Goal: Information Seeking & Learning: Learn about a topic

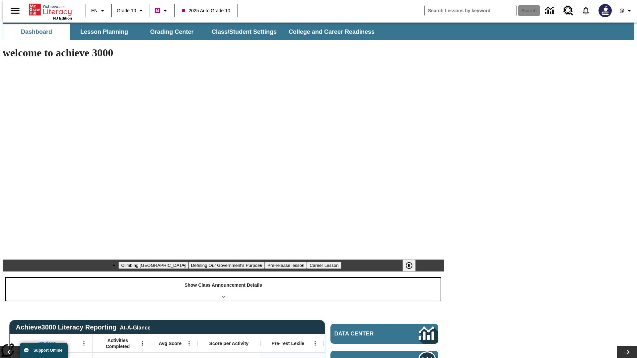
click at [223, 278] on div "Show Class Announcement Details" at bounding box center [223, 289] width 434 height 23
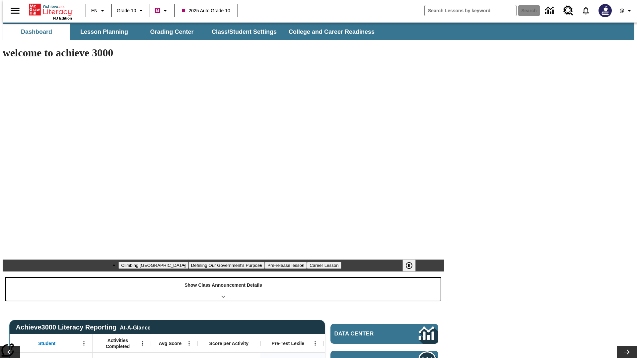
click at [223, 278] on div "Show Class Announcement Details" at bounding box center [223, 289] width 434 height 23
